Goal: Transaction & Acquisition: Purchase product/service

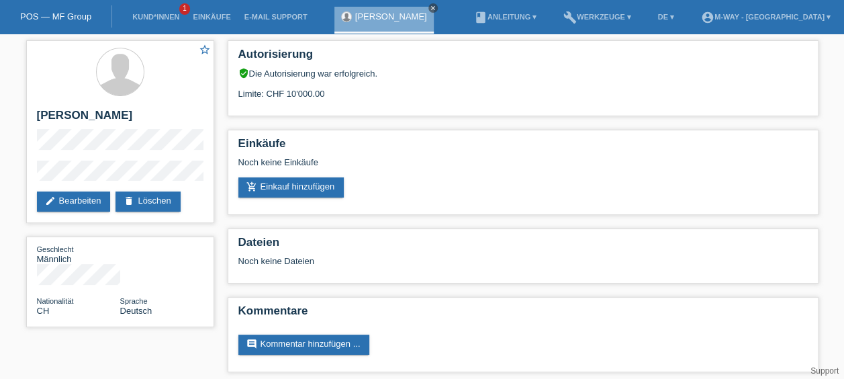
click at [428, 3] on link "close" at bounding box center [432, 7] width 9 height 9
click at [63, 6] on div "POS — MF Group" at bounding box center [56, 16] width 112 height 22
click at [63, 13] on link "POS — MF Group" at bounding box center [55, 16] width 71 height 10
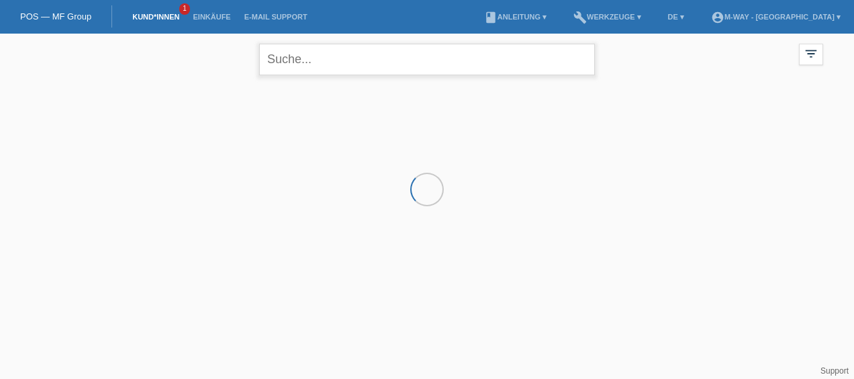
click at [418, 60] on input "text" at bounding box center [427, 60] width 336 height 32
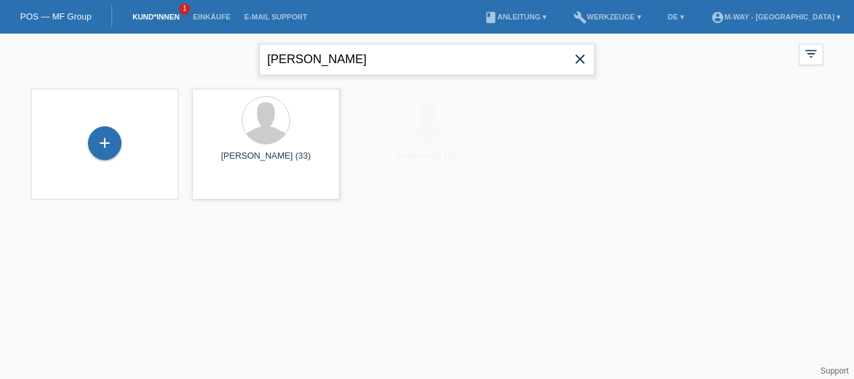
type input "muhsin aygün"
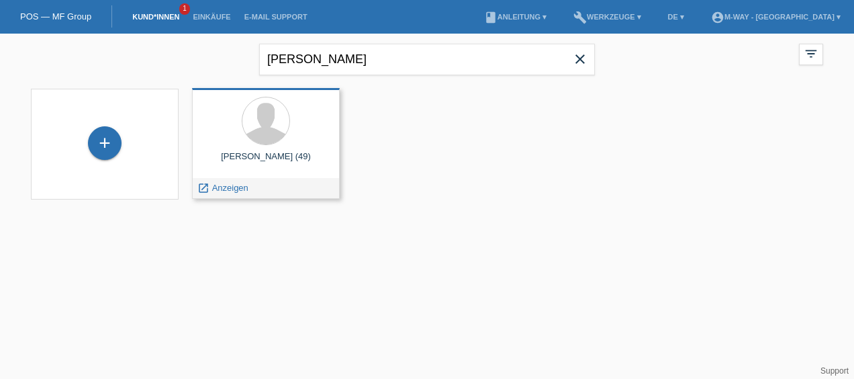
click at [292, 148] on div "Muhsin Aygün (49) launch Anzeigen" at bounding box center [266, 143] width 148 height 111
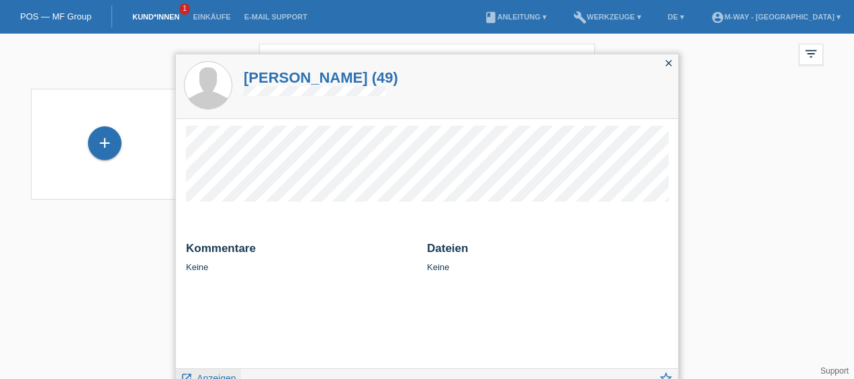
click at [226, 375] on span "Anzeigen" at bounding box center [216, 378] width 39 height 11
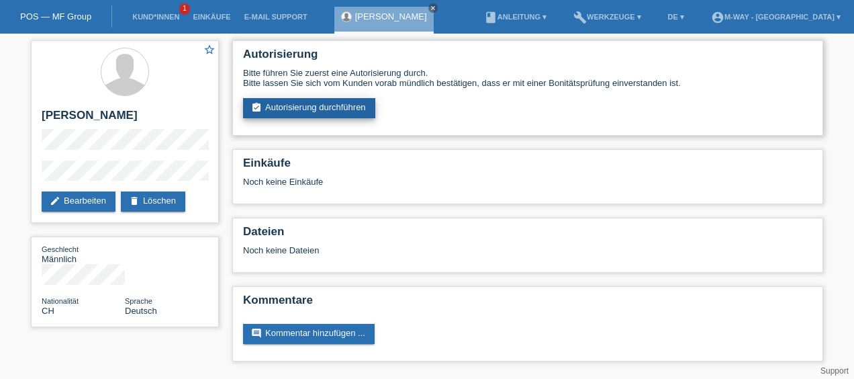
click at [294, 105] on link "assignment_turned_in Autorisierung durchführen" at bounding box center [309, 108] width 132 height 20
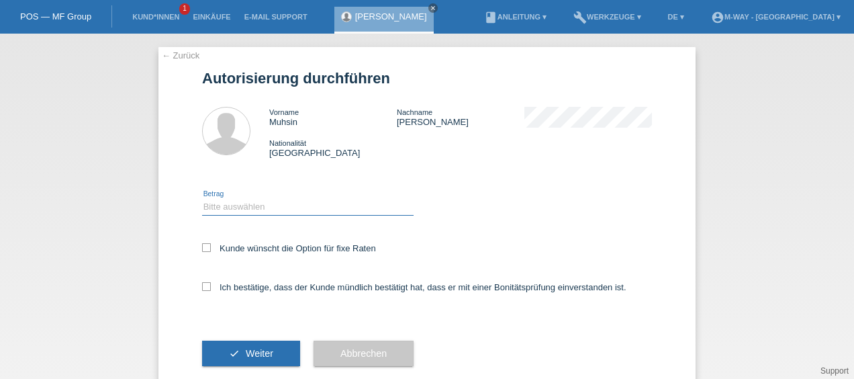
click at [263, 205] on select "Bitte auswählen CHF 1.00 - CHF 499.00 CHF 500.00 - CHF 1'999.00 CHF 2'000.00 - …" at bounding box center [307, 207] width 211 height 16
select select "3"
click at [202, 199] on select "Bitte auswählen CHF 1.00 - CHF 499.00 CHF 500.00 - CHF 1'999.00 CHF 2'000.00 - …" at bounding box center [307, 207] width 211 height 16
click at [206, 244] on label "Kunde wünscht die Option für fixe Raten" at bounding box center [289, 248] width 174 height 10
click at [206, 244] on input "Kunde wünscht die Option für fixe Raten" at bounding box center [206, 247] width 9 height 9
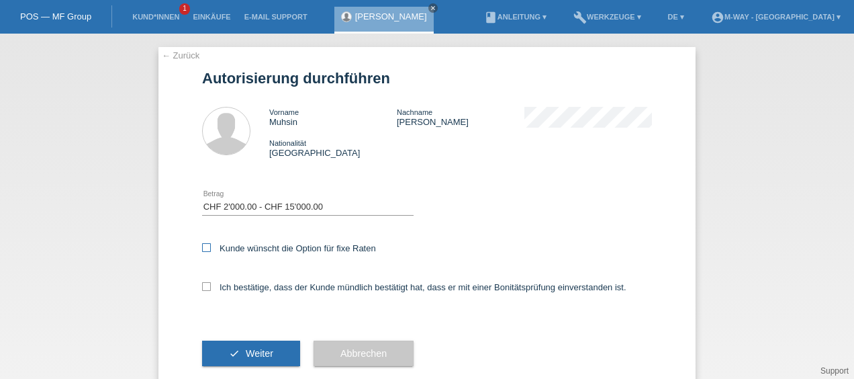
checkbox input "true"
click at [206, 283] on label "Ich bestätige, dass der Kunde mündlich bestätigt hat, dass er mit einer Bonität…" at bounding box center [414, 287] width 424 height 10
click at [206, 283] on input "Ich bestätige, dass der Kunde mündlich bestätigt hat, dass er mit einer Bonität…" at bounding box center [206, 286] width 9 height 9
checkbox input "true"
click at [246, 352] on span "Weiter" at bounding box center [260, 353] width 28 height 11
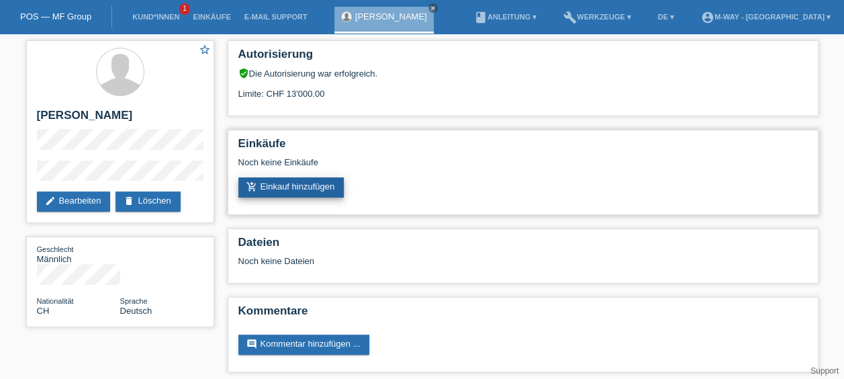
click at [300, 183] on link "add_shopping_cart Einkauf hinzufügen" at bounding box center [291, 187] width 106 height 20
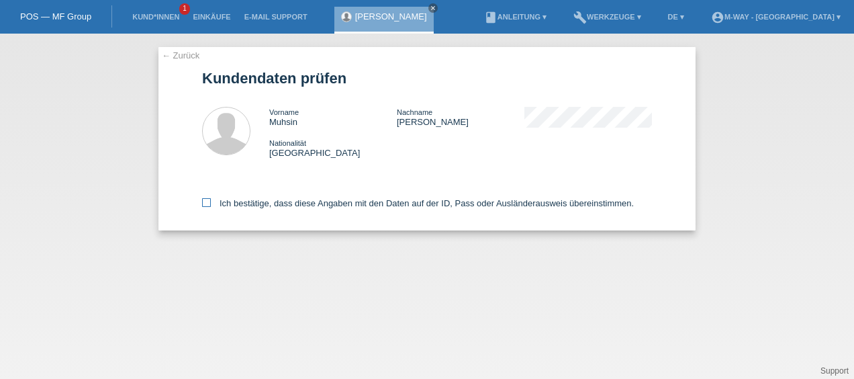
click at [218, 201] on label "Ich bestätige, dass diese Angaben mit den Daten auf der ID, Pass oder Ausländer…" at bounding box center [418, 203] width 432 height 10
click at [211, 201] on input "Ich bestätige, dass diese Angaben mit den Daten auf der ID, Pass oder Ausländer…" at bounding box center [206, 202] width 9 height 9
checkbox input "true"
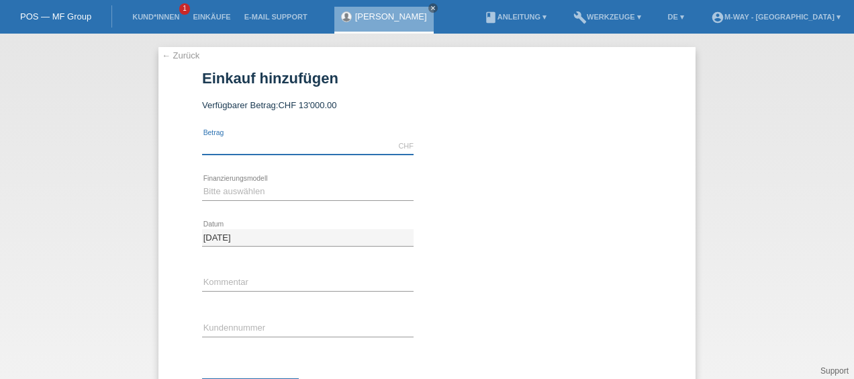
click at [238, 146] on input "text" at bounding box center [307, 146] width 211 height 17
drag, startPoint x: 246, startPoint y: 149, endPoint x: 216, endPoint y: 154, distance: 31.3
click at [215, 155] on div "CHF error Betrag" at bounding box center [307, 147] width 211 height 46
click at [220, 146] on input "text" at bounding box center [307, 146] width 211 height 17
type input "4333.20"
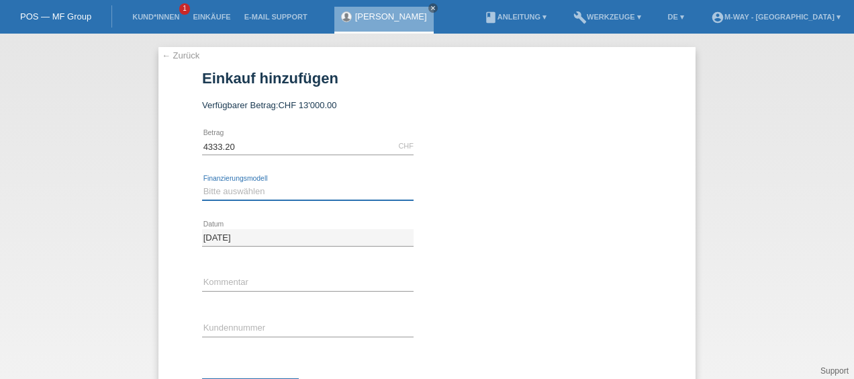
click at [273, 197] on select "Bitte auswählen Fixe Raten Kauf auf Rechnung mit Teilzahlungsoption" at bounding box center [307, 191] width 211 height 16
select select "77"
click at [202, 183] on select "Bitte auswählen Fixe Raten Kauf auf Rechnung mit Teilzahlungsoption" at bounding box center [307, 191] width 211 height 16
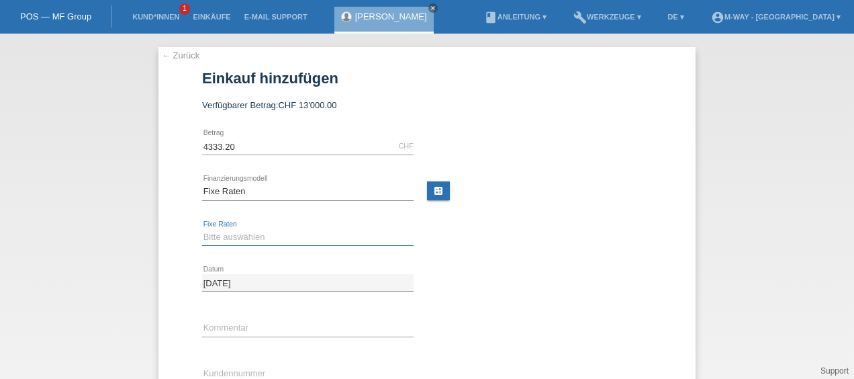
click at [277, 230] on select "Bitte auswählen 4 Raten 5 Raten 6 Raten 7 Raten 8 Raten 9 Raten 10 Raten 11 Rat…" at bounding box center [307, 237] width 211 height 16
select select "169"
click at [202, 229] on select "Bitte auswählen 4 Raten 5 Raten 6 Raten 7 Raten 8 Raten 9 Raten 10 Raten 11 Rat…" at bounding box center [307, 237] width 211 height 16
click at [428, 188] on link "calculate" at bounding box center [438, 190] width 23 height 19
type input "4333.20"
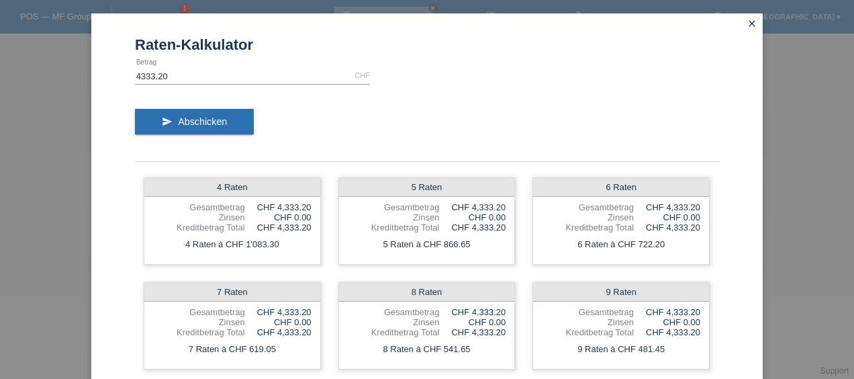
click at [752, 21] on icon "close" at bounding box center [752, 23] width 11 height 11
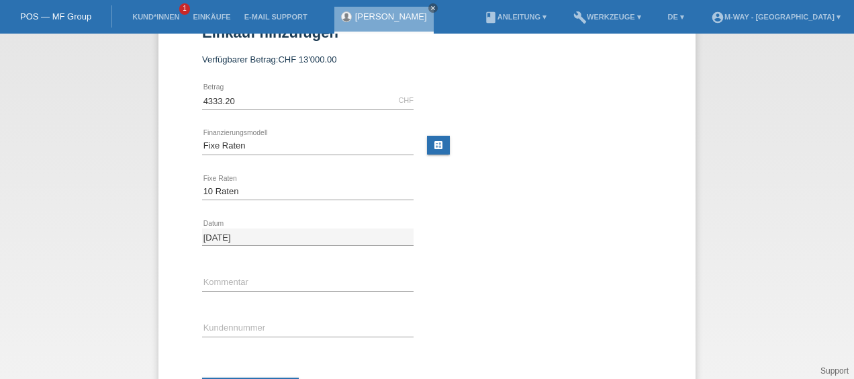
scroll to position [67, 0]
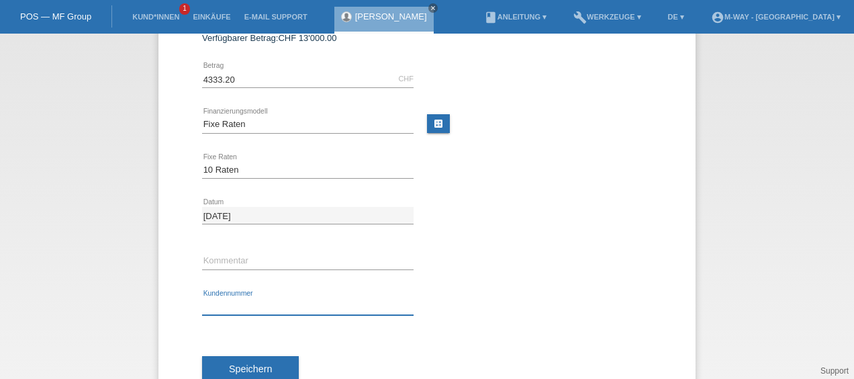
click at [297, 308] on input "text" at bounding box center [307, 306] width 211 height 17
type input "K383553"
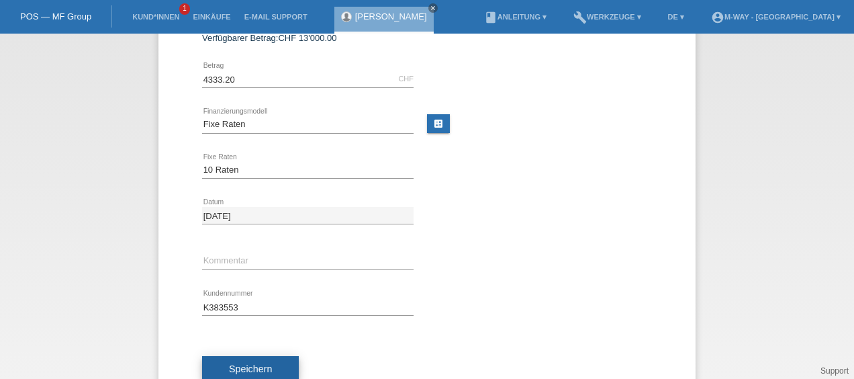
click at [265, 367] on span "Speichern" at bounding box center [250, 368] width 43 height 11
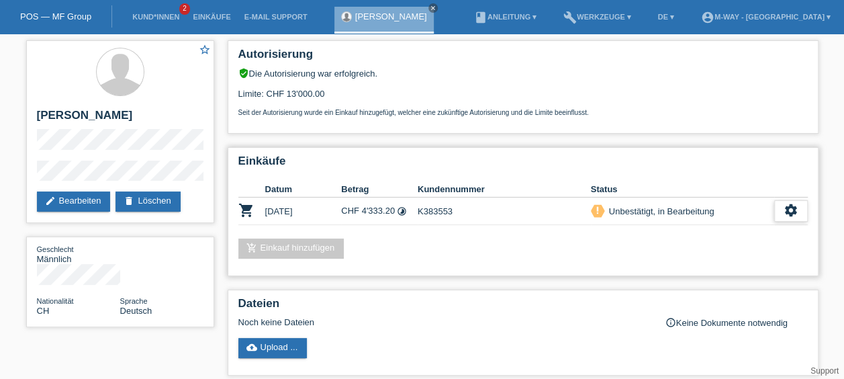
click at [799, 212] on div "settings" at bounding box center [791, 210] width 34 height 21
click at [784, 208] on icon "settings" at bounding box center [791, 210] width 15 height 15
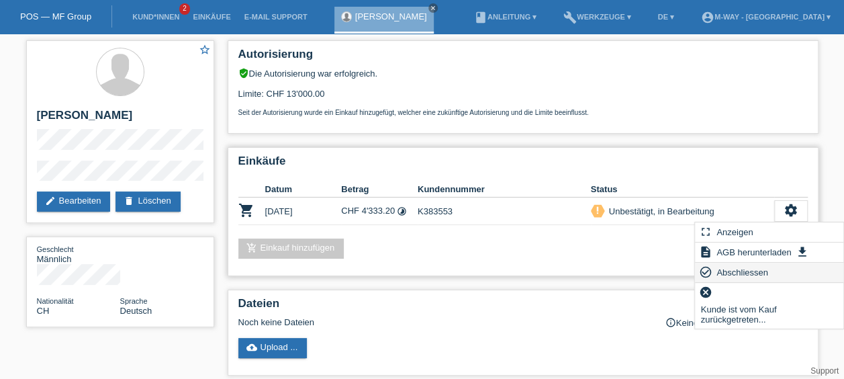
click at [739, 271] on span "Abschliessen" at bounding box center [742, 272] width 56 height 16
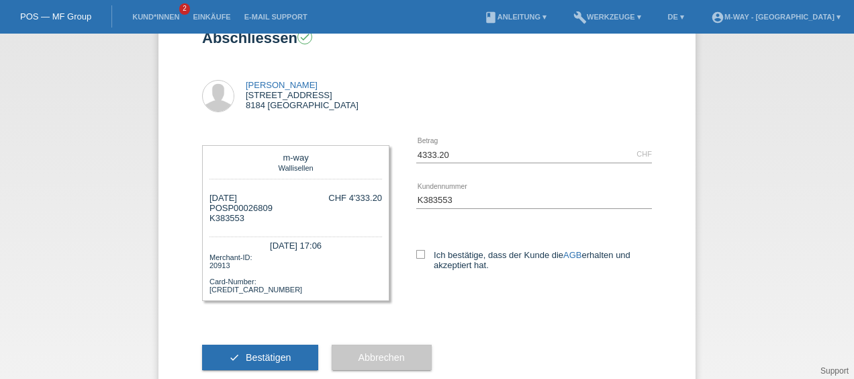
scroll to position [74, 0]
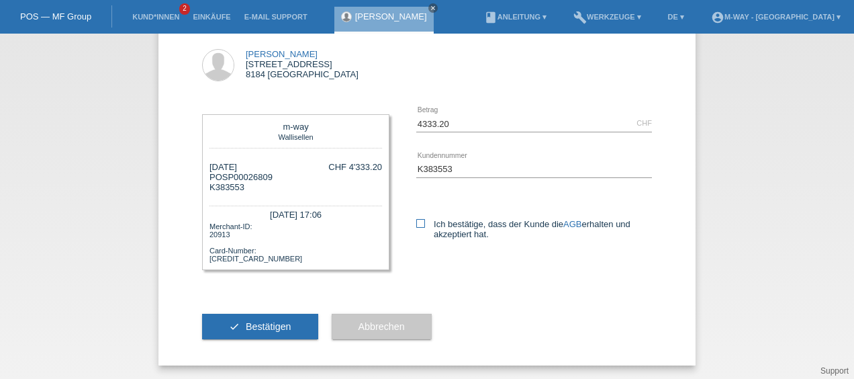
click at [424, 219] on label "Ich bestätige, dass der Kunde die AGB erhalten und akzeptiert hat." at bounding box center [534, 229] width 236 height 20
click at [424, 219] on input "Ich bestätige, dass der Kunde die AGB erhalten und akzeptiert hat." at bounding box center [420, 223] width 9 height 9
checkbox input "true"
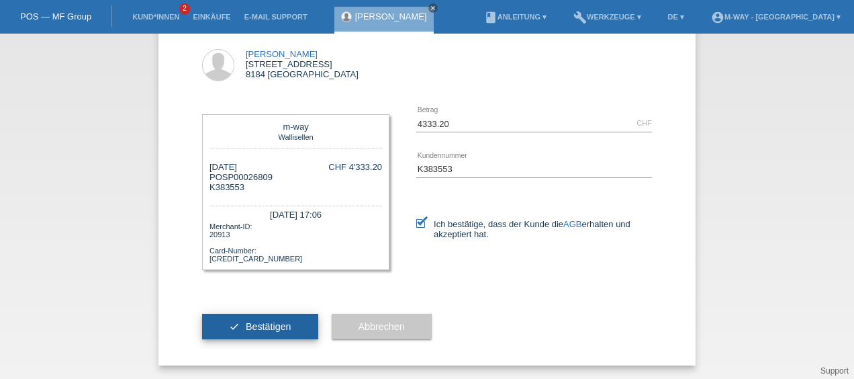
click at [285, 324] on span "Bestätigen" at bounding box center [269, 326] width 46 height 11
